Goal: Navigation & Orientation: Find specific page/section

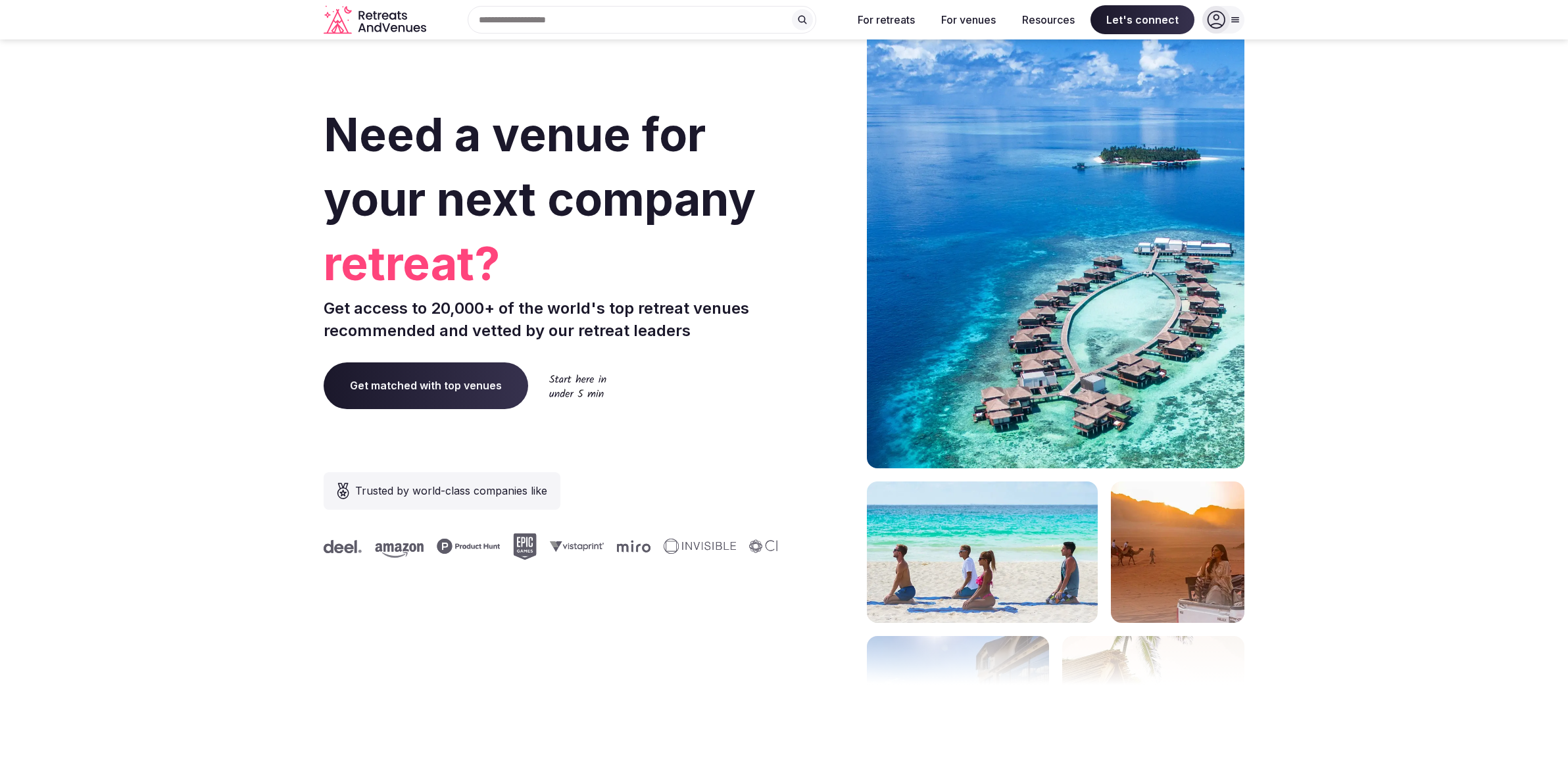
click at [549, 24] on div "Search Popular Destinations [GEOGRAPHIC_DATA], [GEOGRAPHIC_DATA] [GEOGRAPHIC_DA…" at bounding box center [636, 20] width 410 height 27
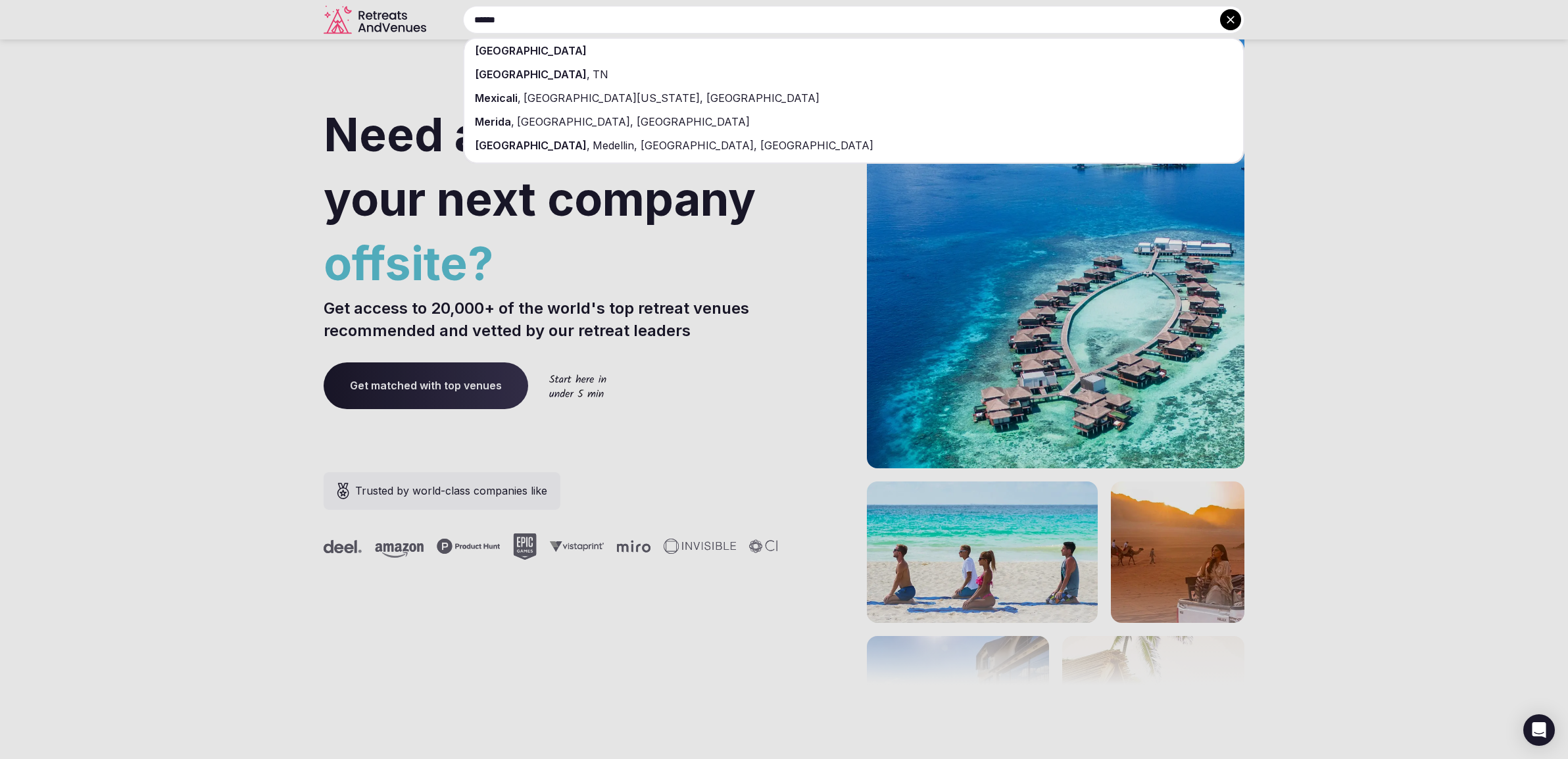
type input "******"
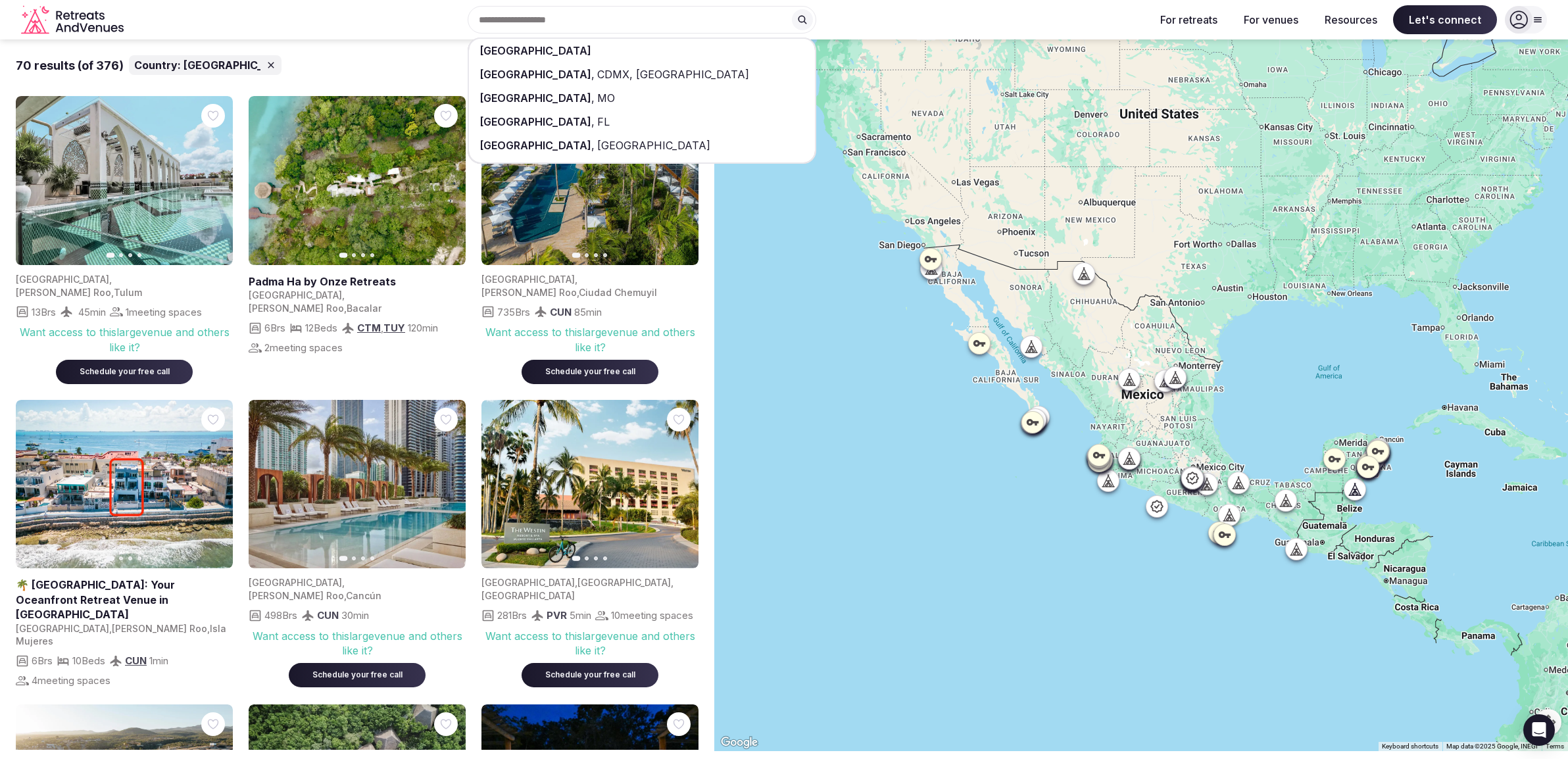
click at [874, 15] on div "[GEOGRAPHIC_DATA] [GEOGRAPHIC_DATA] , [GEOGRAPHIC_DATA], [GEOGRAPHIC_DATA] [GEO…" at bounding box center [637, 20] width 1016 height 27
click at [874, 19] on div "[GEOGRAPHIC_DATA] [GEOGRAPHIC_DATA] , [GEOGRAPHIC_DATA], [GEOGRAPHIC_DATA] [GEO…" at bounding box center [637, 20] width 1016 height 27
click at [892, 13] on div "[GEOGRAPHIC_DATA] [GEOGRAPHIC_DATA] , [GEOGRAPHIC_DATA], [GEOGRAPHIC_DATA] [GEO…" at bounding box center [637, 20] width 1016 height 27
click at [649, 13] on input "text" at bounding box center [641, 20] width 349 height 27
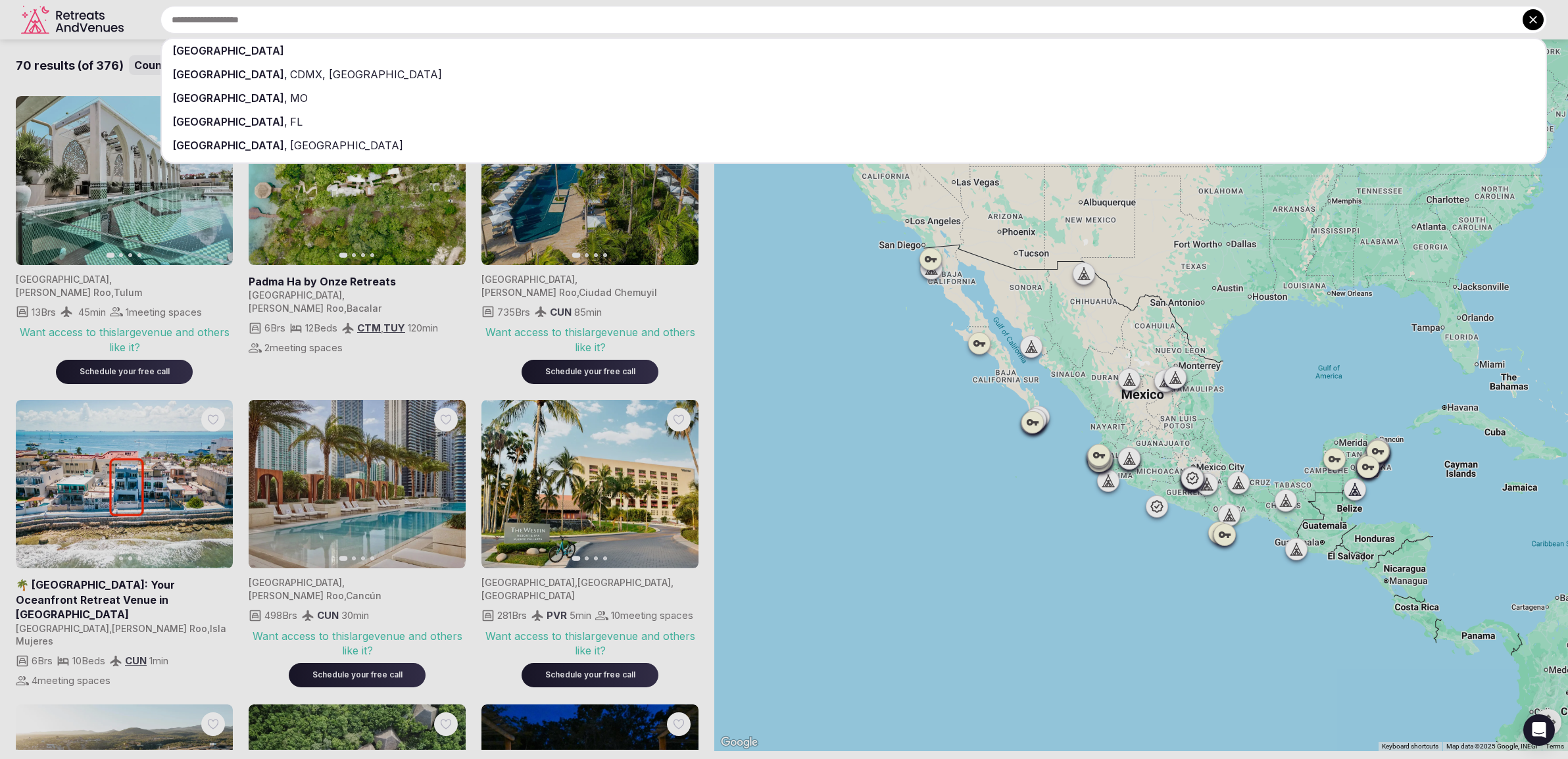
click at [649, 13] on input "text" at bounding box center [853, 20] width 1386 height 27
click at [136, 9] on div at bounding box center [784, 379] width 1568 height 759
click at [757, 17] on input "text" at bounding box center [853, 20] width 1386 height 27
click at [1536, 23] on icon at bounding box center [1533, 20] width 8 height 8
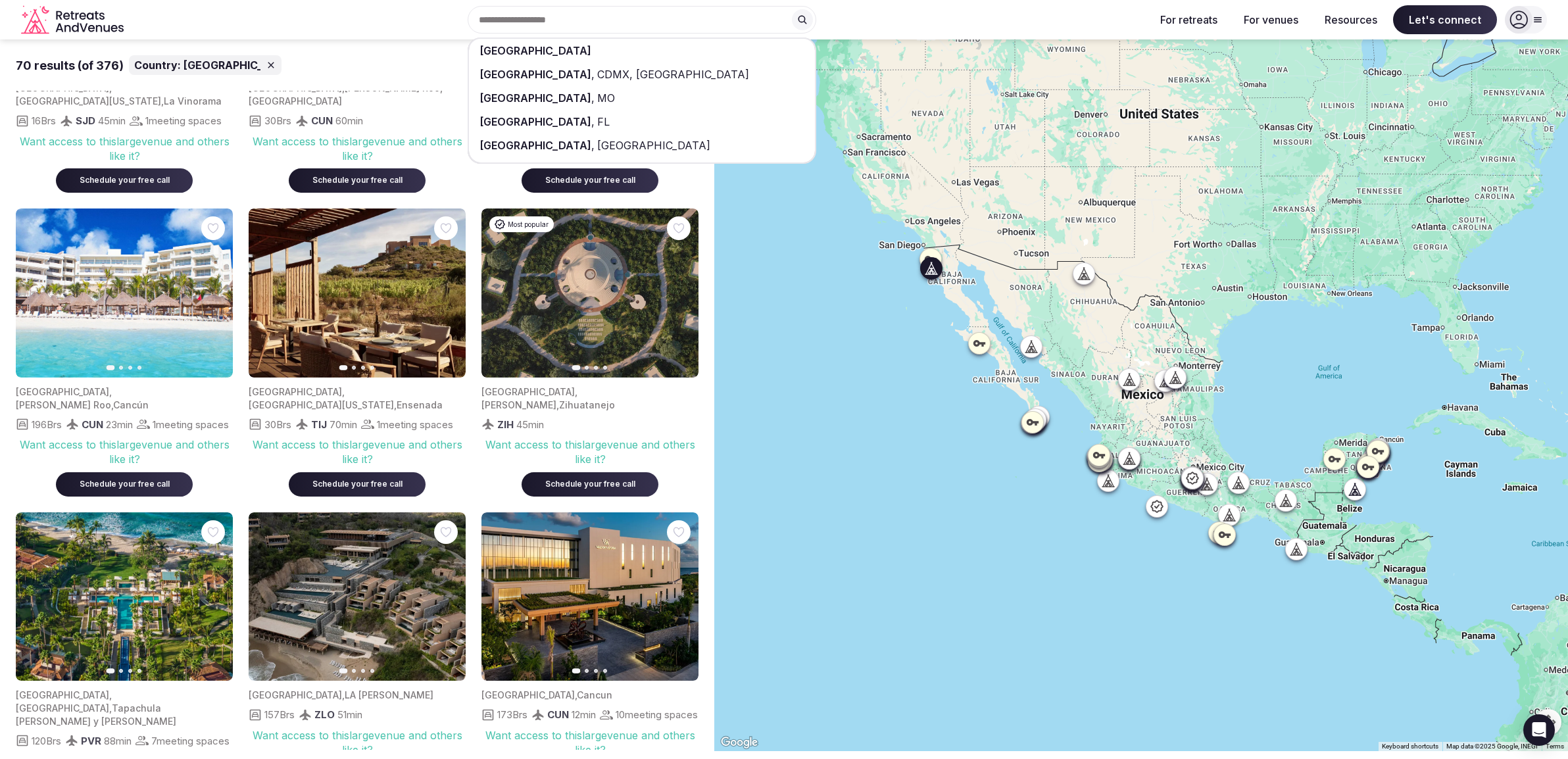
scroll to position [813, 0]
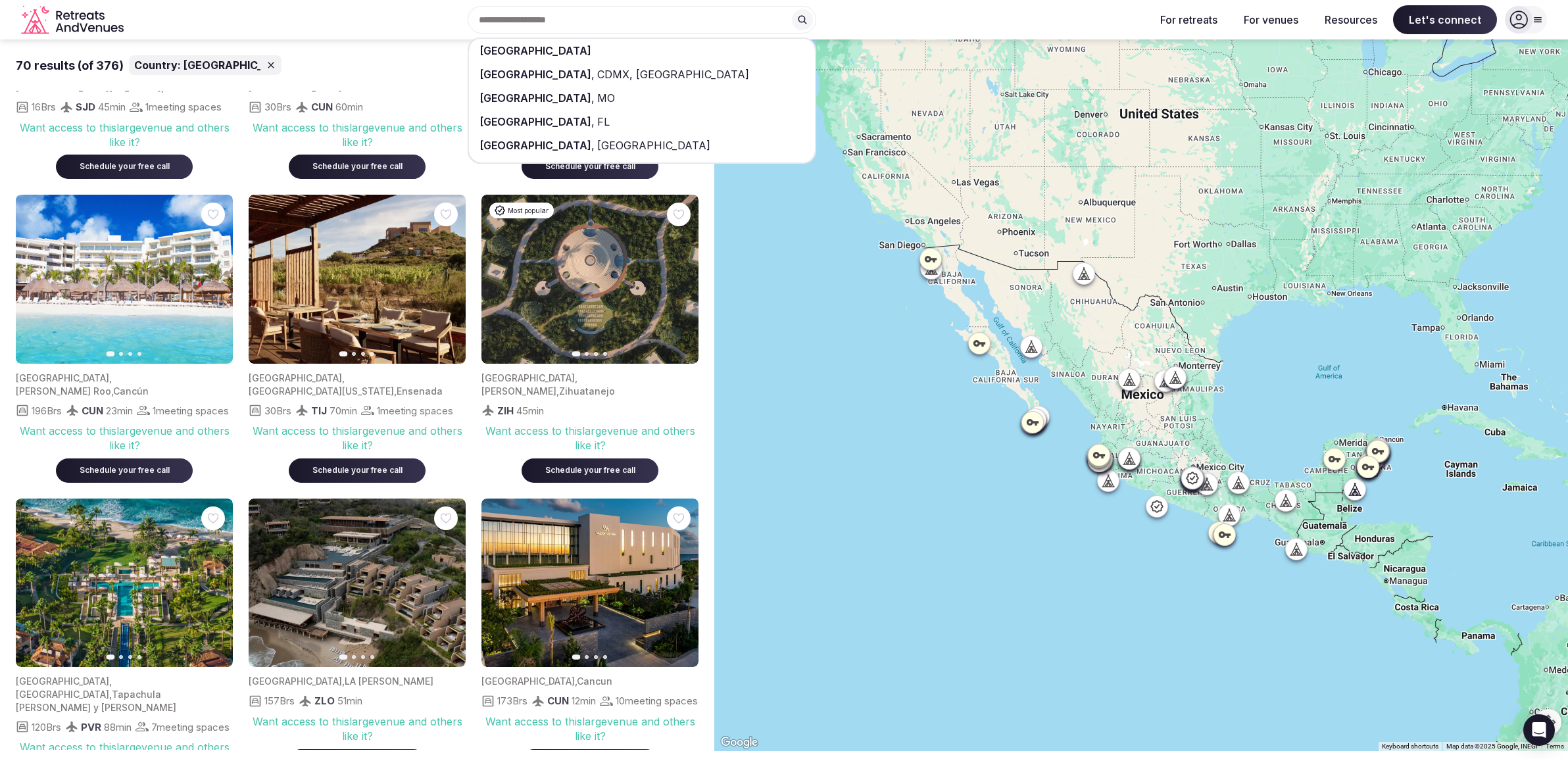
click at [85, 12] on icon "Retreats and Venues company logo" at bounding box center [72, 20] width 105 height 29
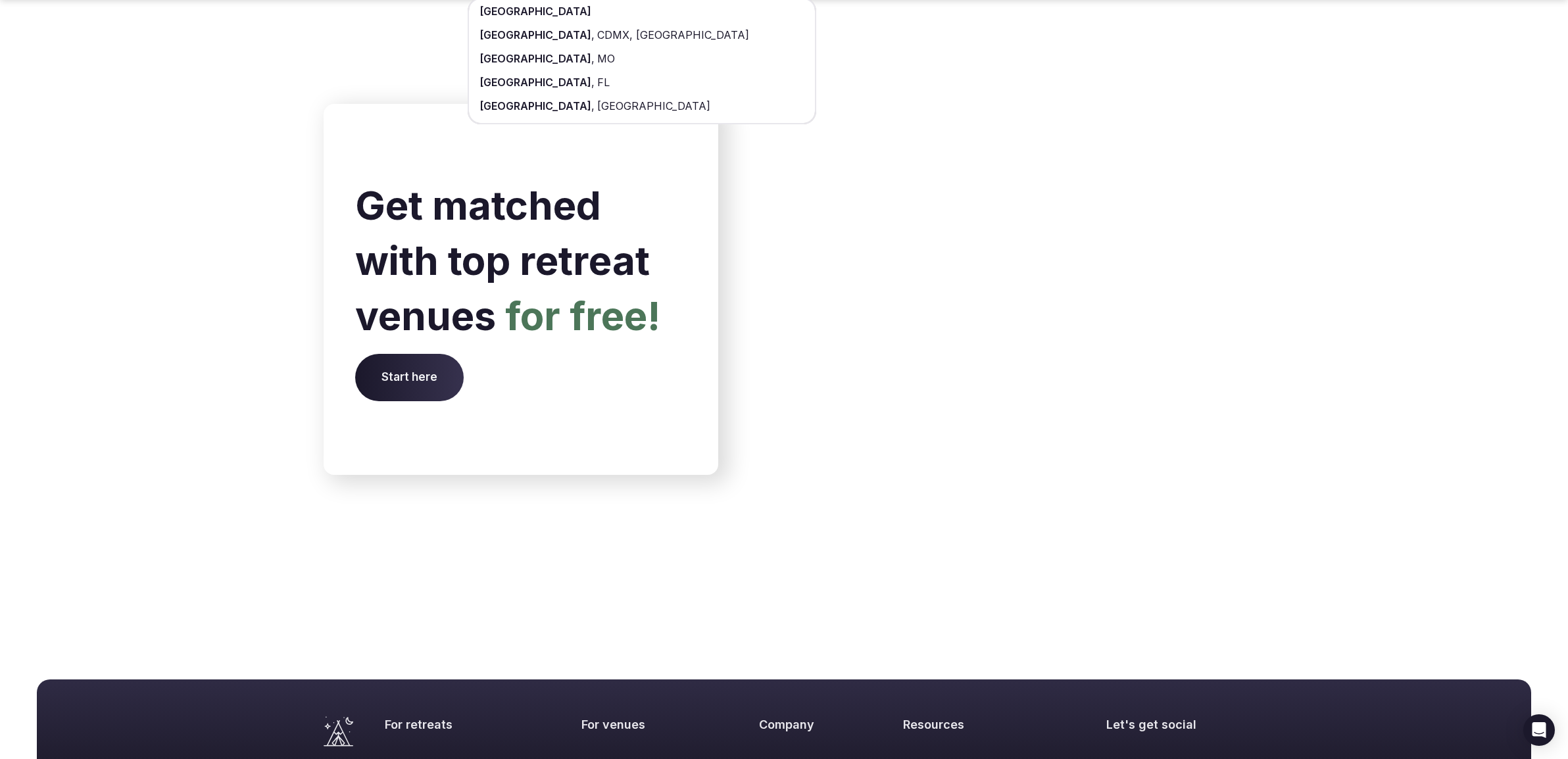
scroll to position [5296, 0]
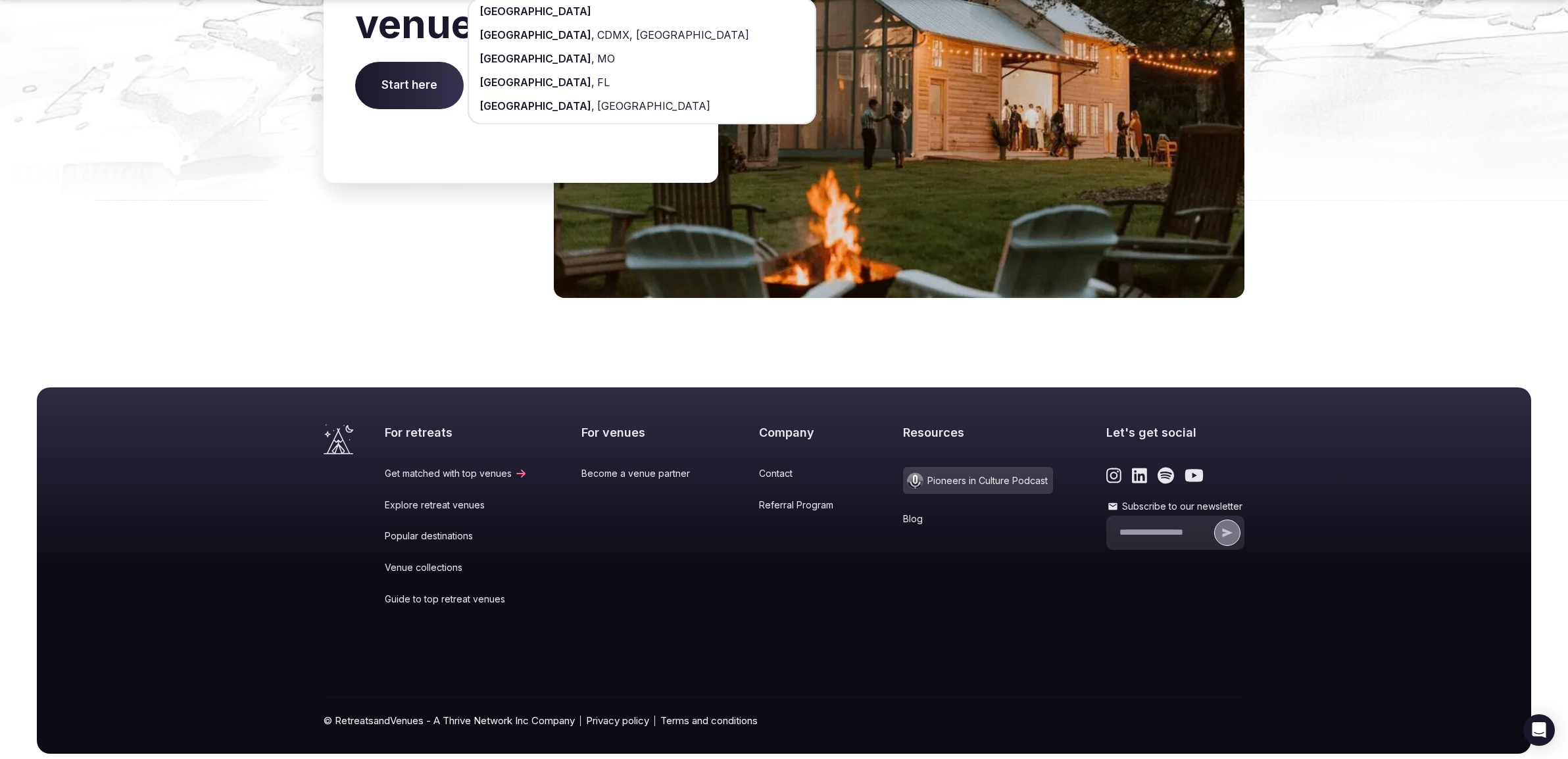
click at [417, 530] on link "Popular destinations" at bounding box center [456, 536] width 143 height 13
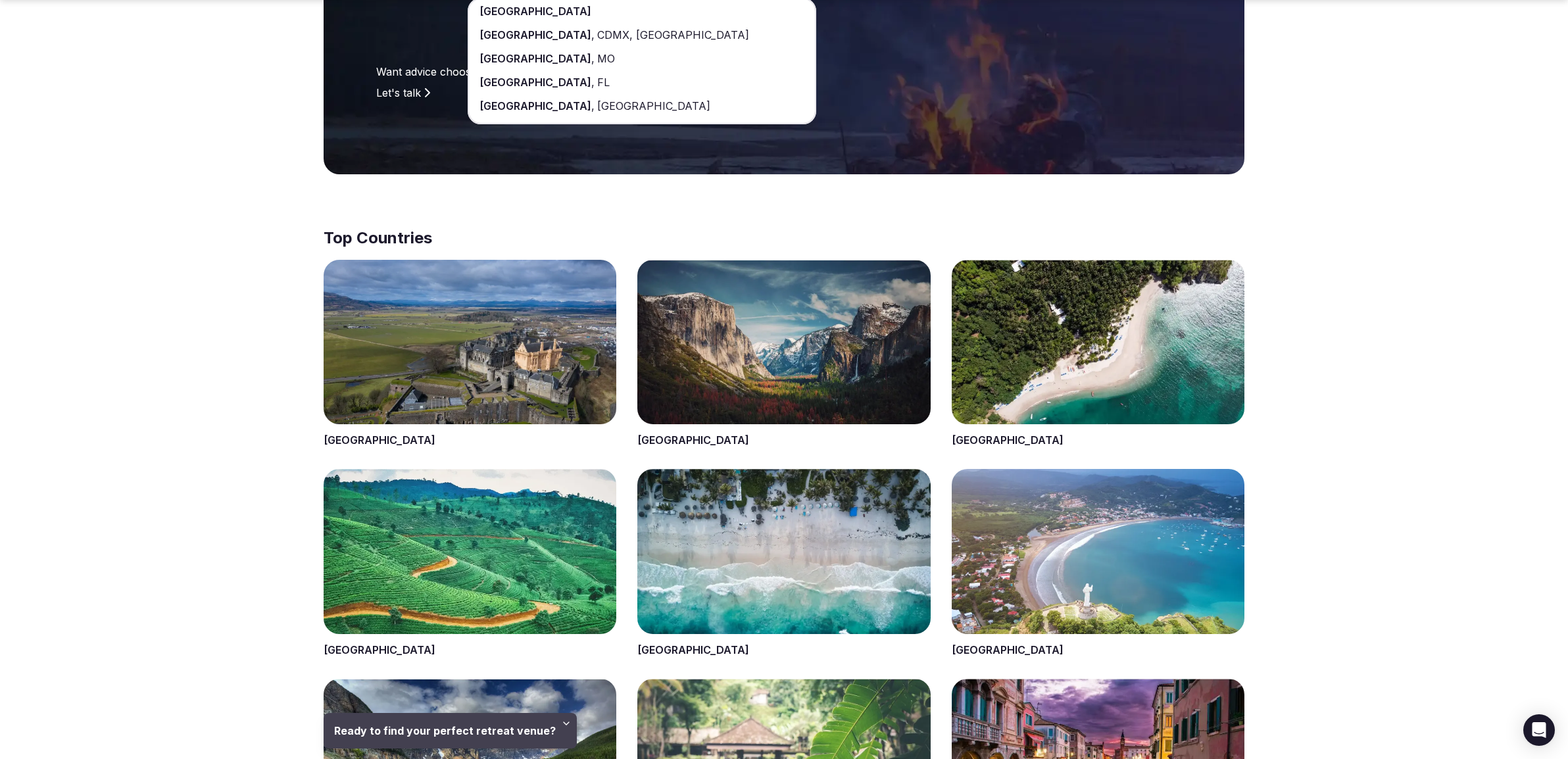
scroll to position [496, 0]
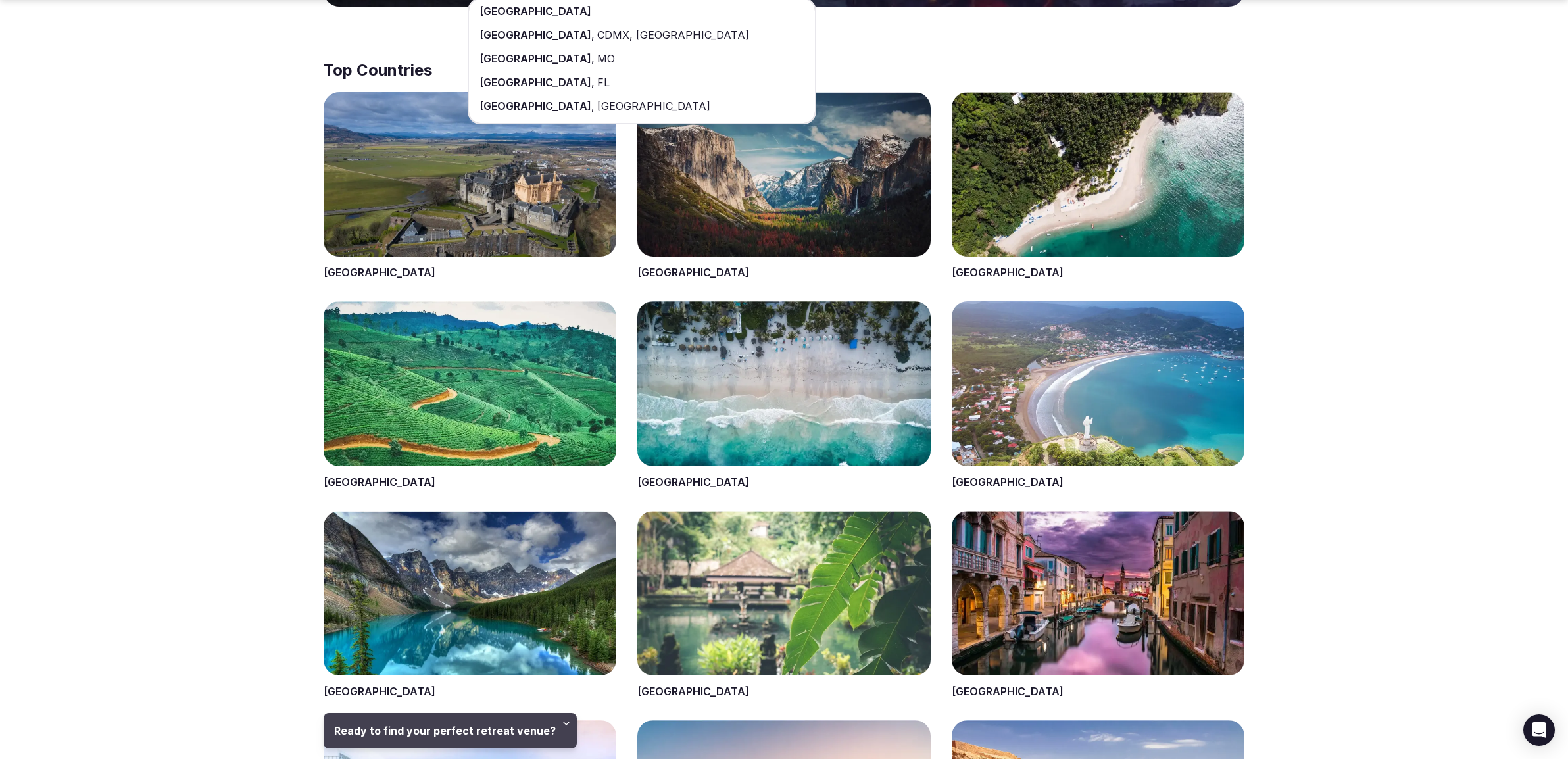
click at [763, 219] on span at bounding box center [784, 186] width 293 height 189
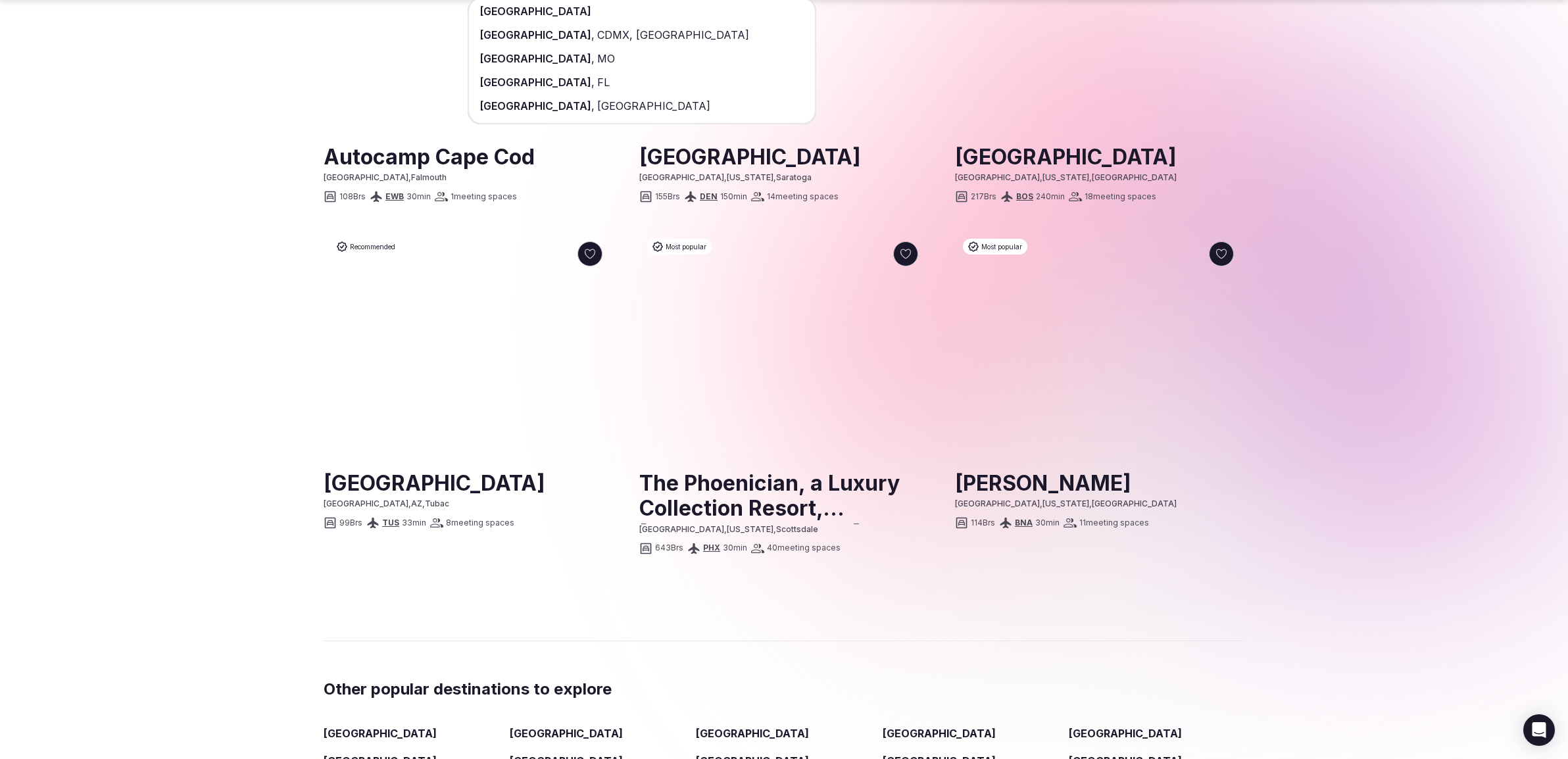
scroll to position [1526, 0]
